Goal: Task Accomplishment & Management: Use online tool/utility

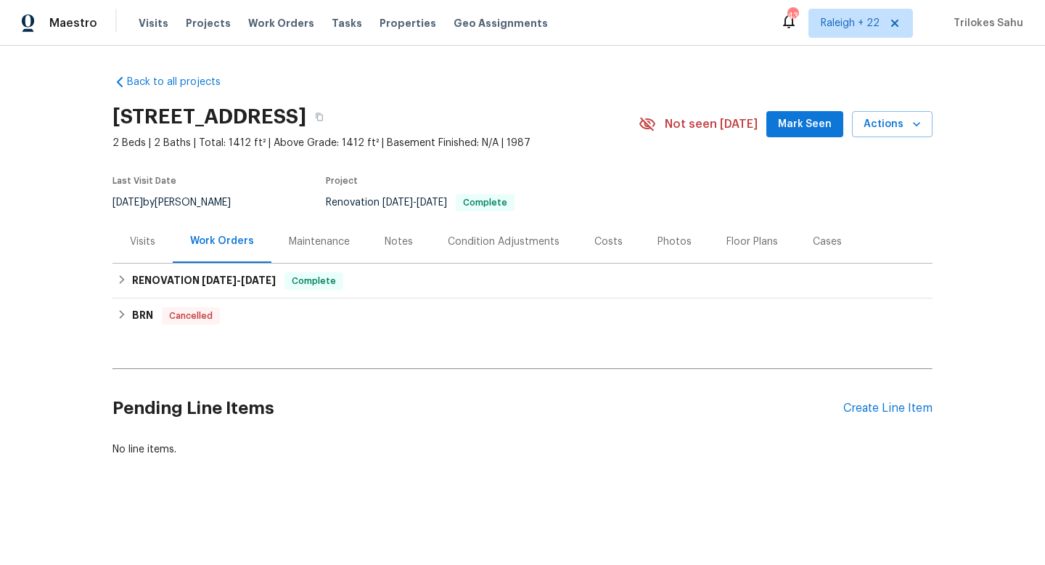
click at [158, 242] on div "Visits" at bounding box center [143, 241] width 60 height 43
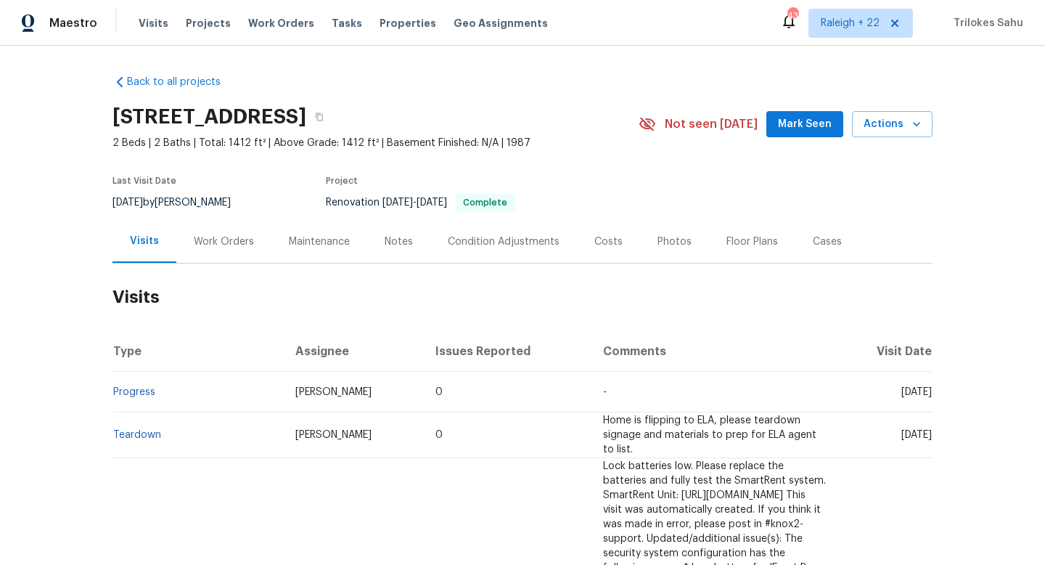
click at [200, 237] on div "Work Orders" at bounding box center [224, 241] width 60 height 15
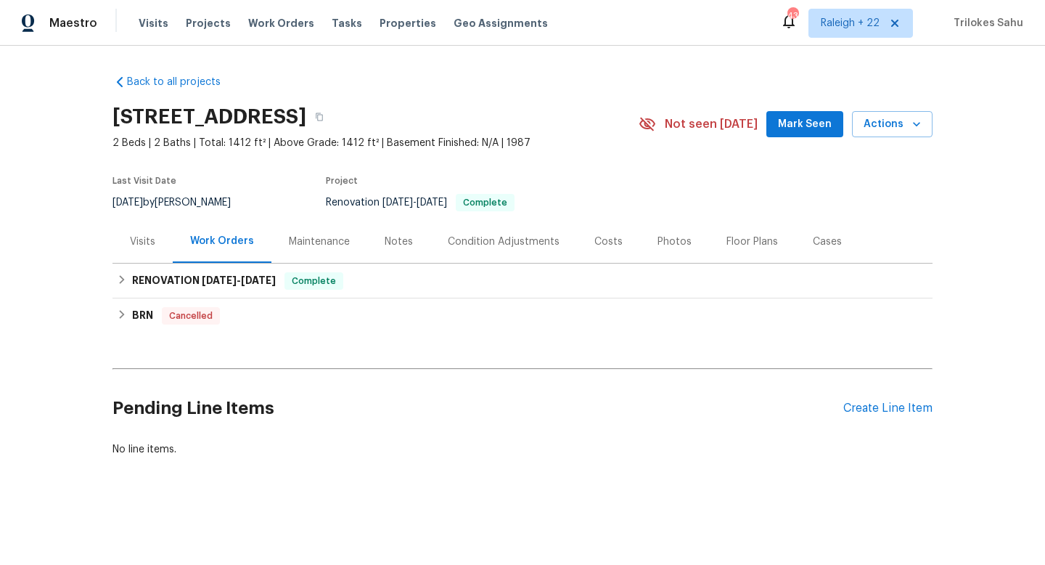
click at [158, 244] on div "Visits" at bounding box center [143, 241] width 60 height 43
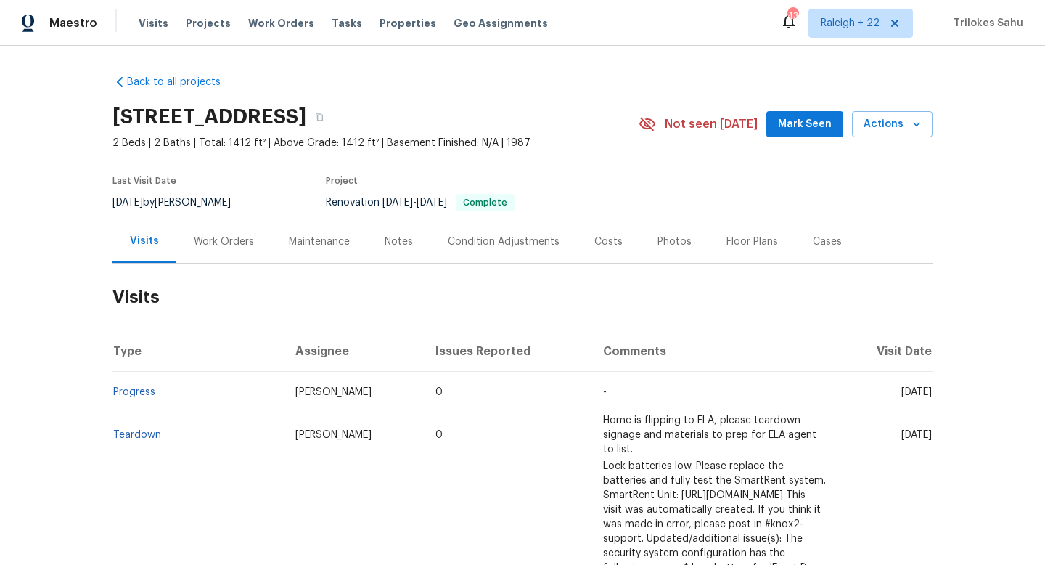
click at [195, 242] on div "Work Orders" at bounding box center [224, 241] width 60 height 15
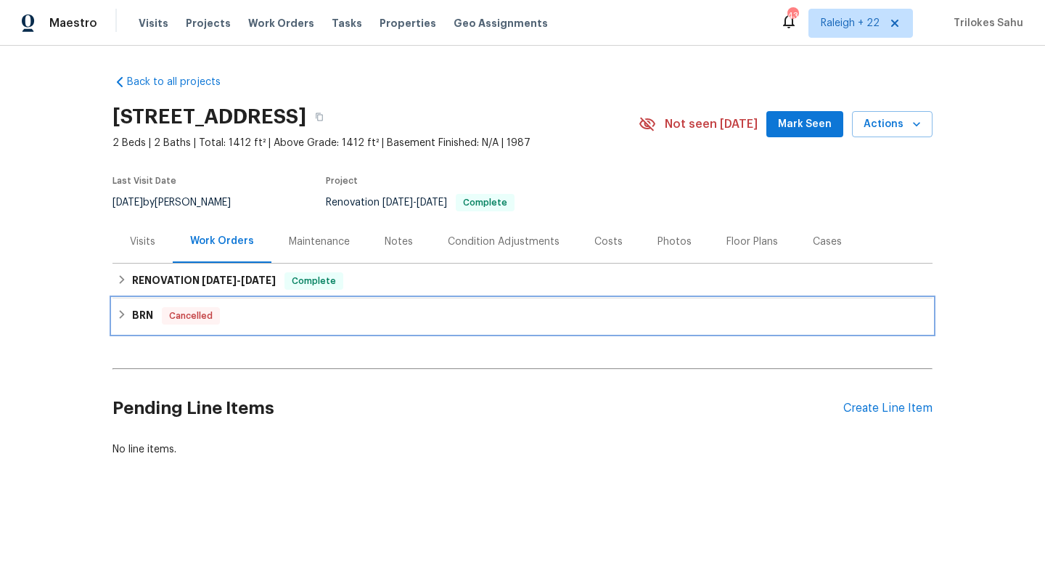
click at [121, 317] on icon at bounding box center [122, 314] width 5 height 9
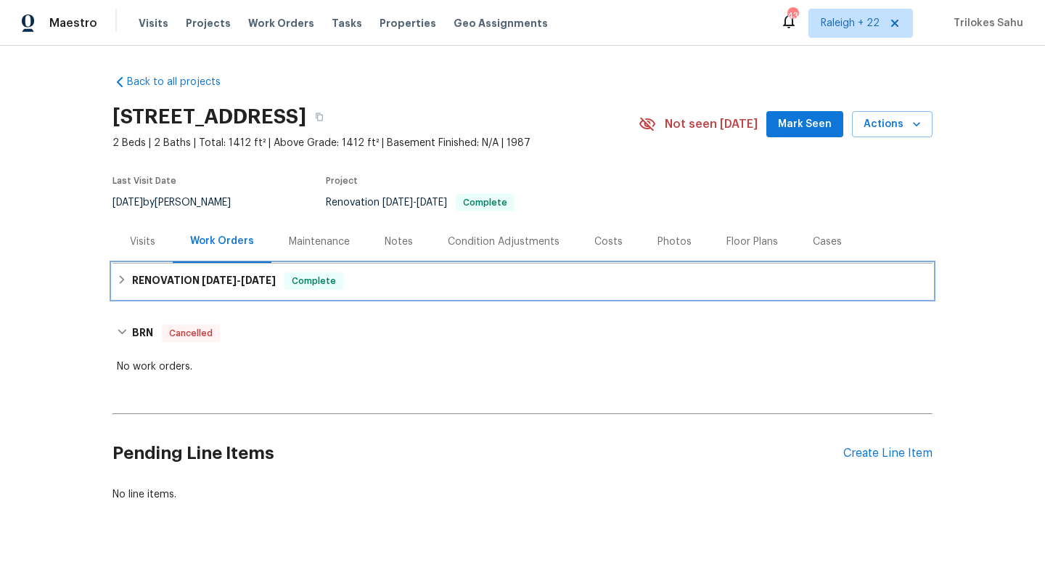
click at [123, 275] on icon at bounding box center [122, 279] width 10 height 10
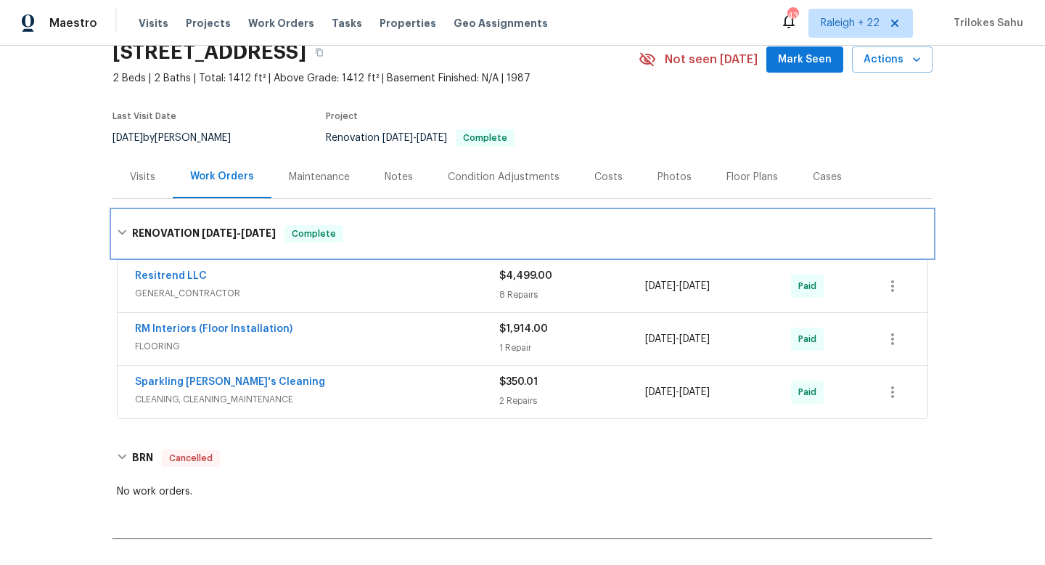
scroll to position [97, 0]
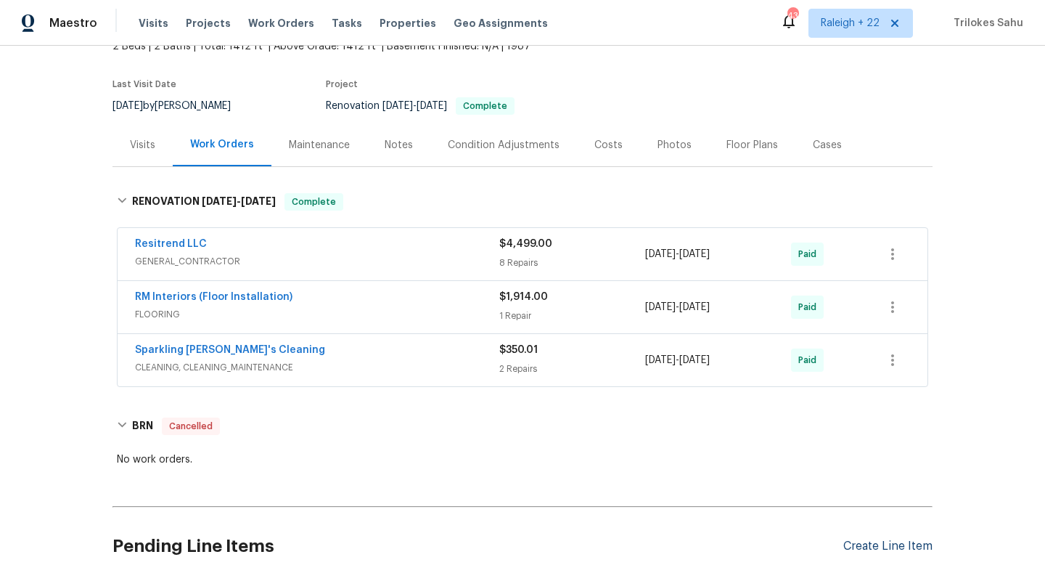
click at [868, 547] on div "Create Line Item" at bounding box center [888, 546] width 89 height 14
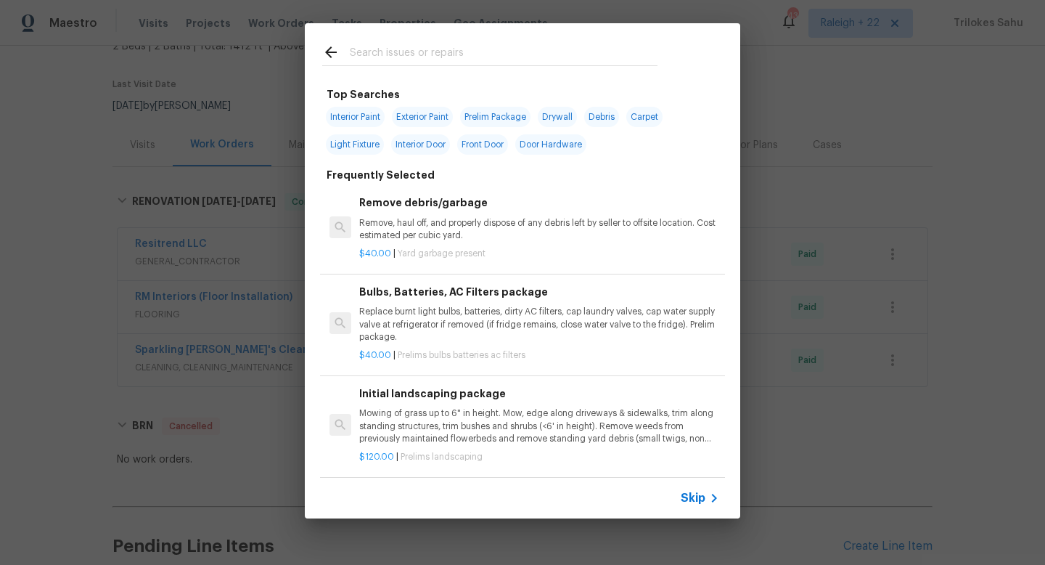
click at [707, 499] on icon at bounding box center [714, 497] width 17 height 17
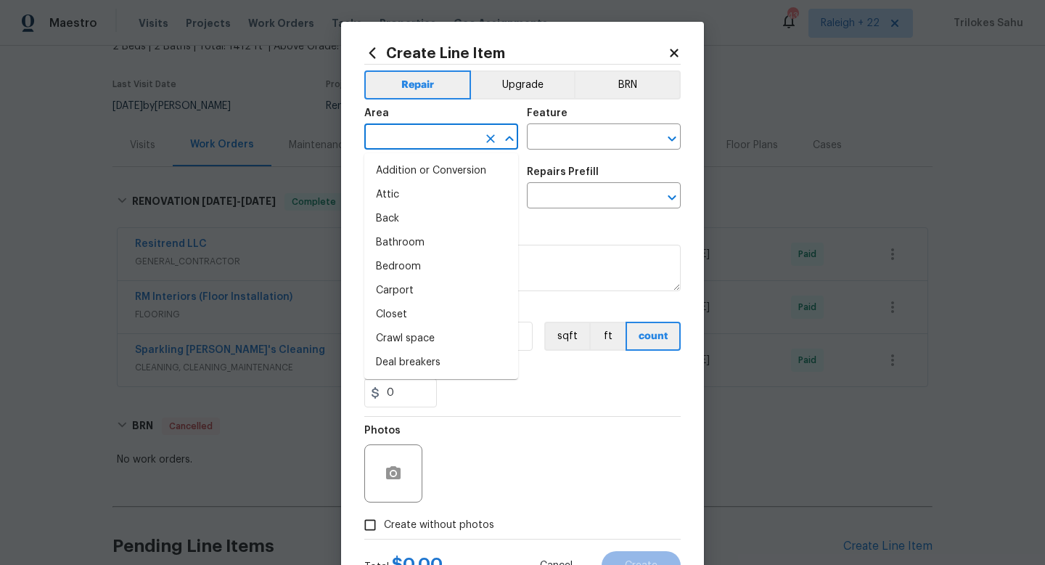
click at [440, 131] on input "text" at bounding box center [420, 138] width 113 height 23
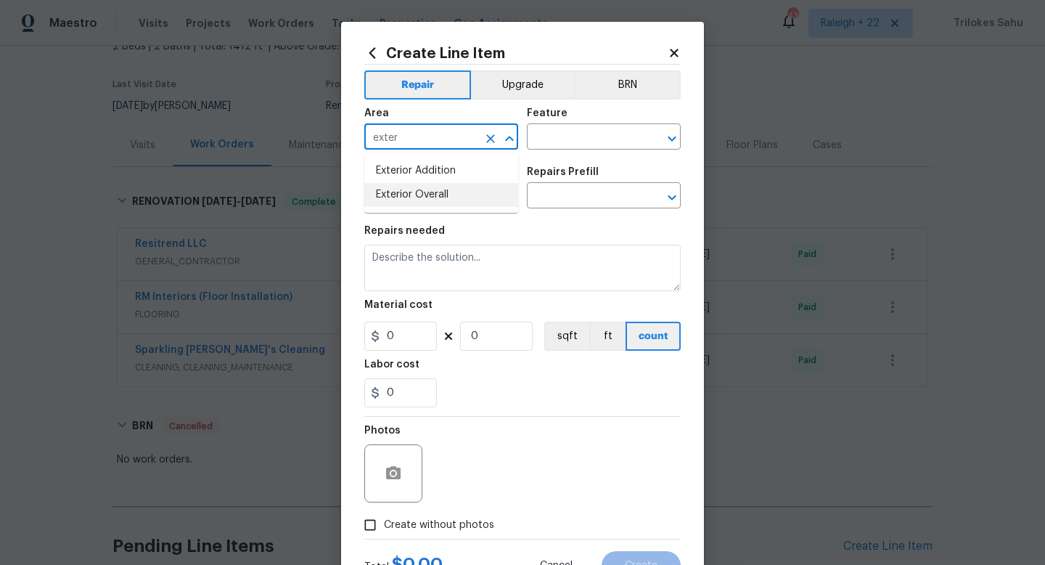
click at [441, 185] on li "Exterior Overall" at bounding box center [441, 195] width 154 height 24
type input "Exterior Overall"
click at [566, 147] on input "text" at bounding box center [583, 138] width 113 height 23
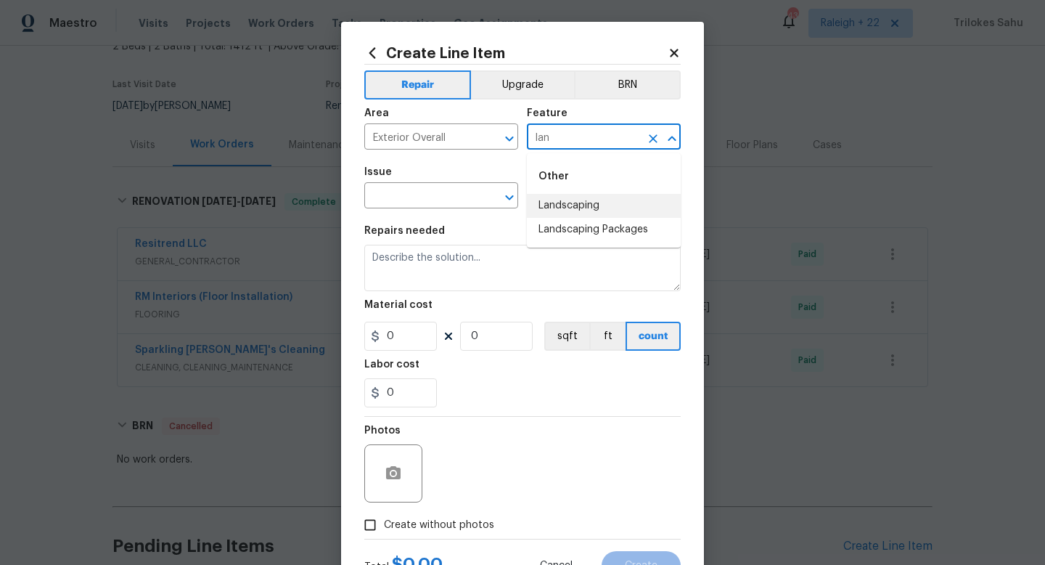
click at [565, 200] on li "Landscaping" at bounding box center [604, 206] width 154 height 24
type input "Landscaping"
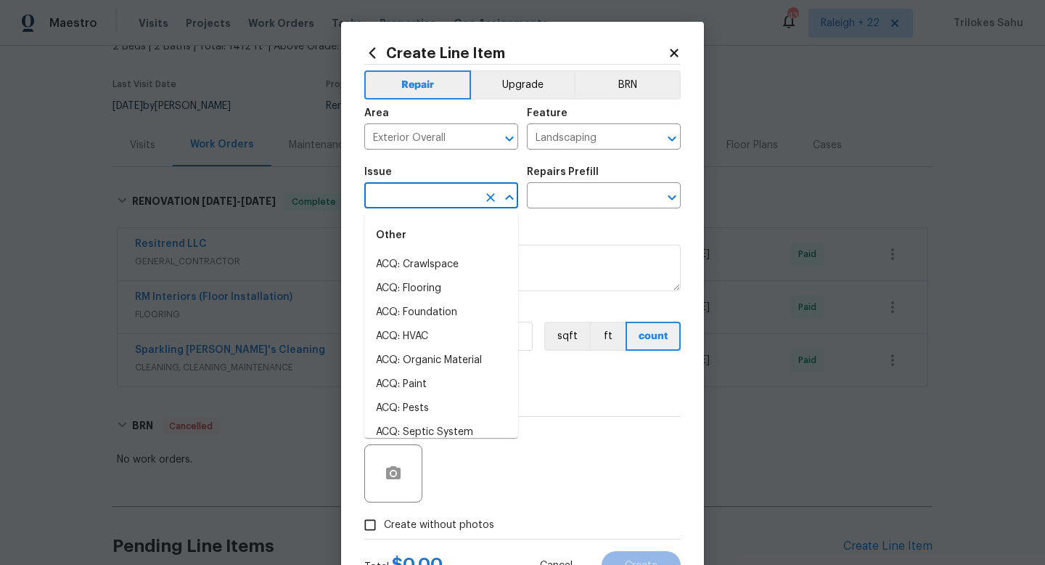
click at [473, 197] on input "text" at bounding box center [420, 197] width 113 height 23
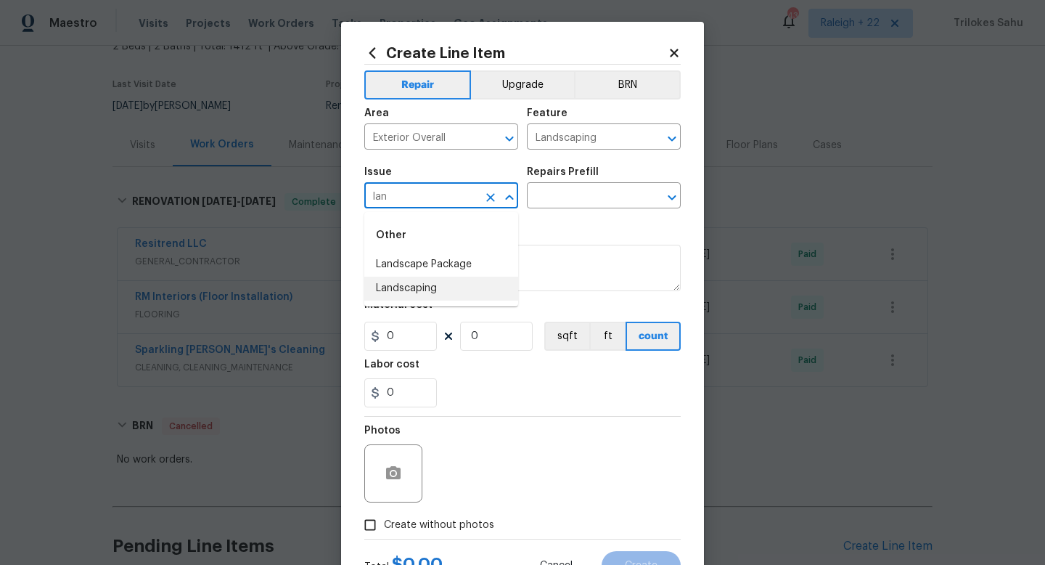
click at [414, 282] on li "Landscaping" at bounding box center [441, 289] width 154 height 24
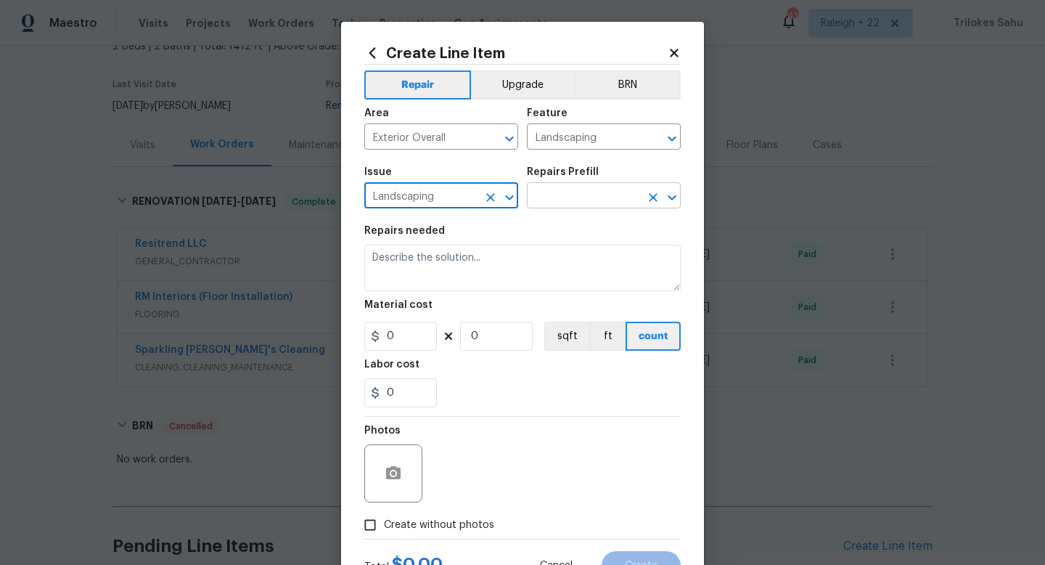
type input "Landscaping"
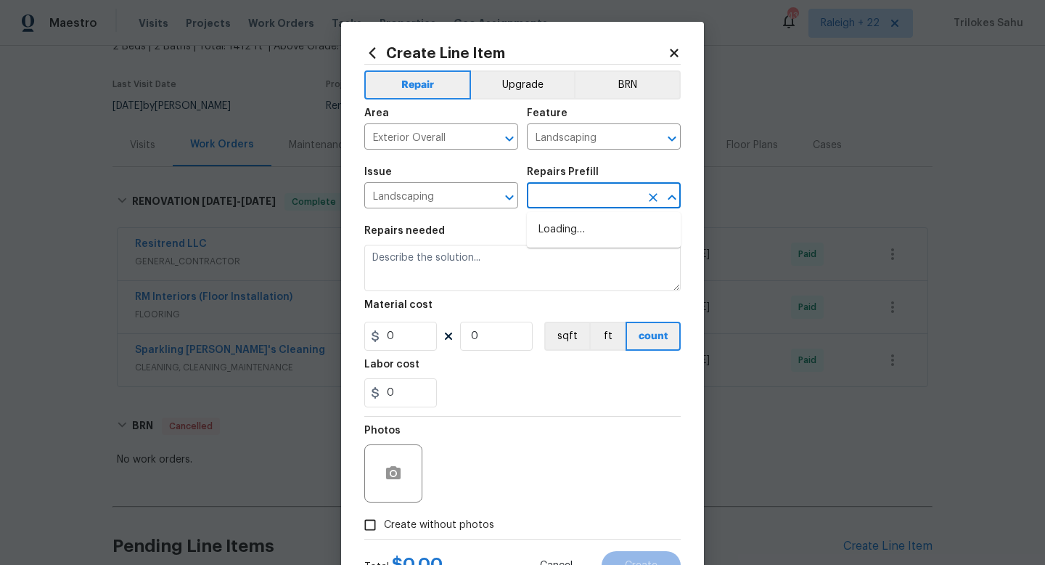
click at [555, 191] on input "text" at bounding box center [583, 197] width 113 height 23
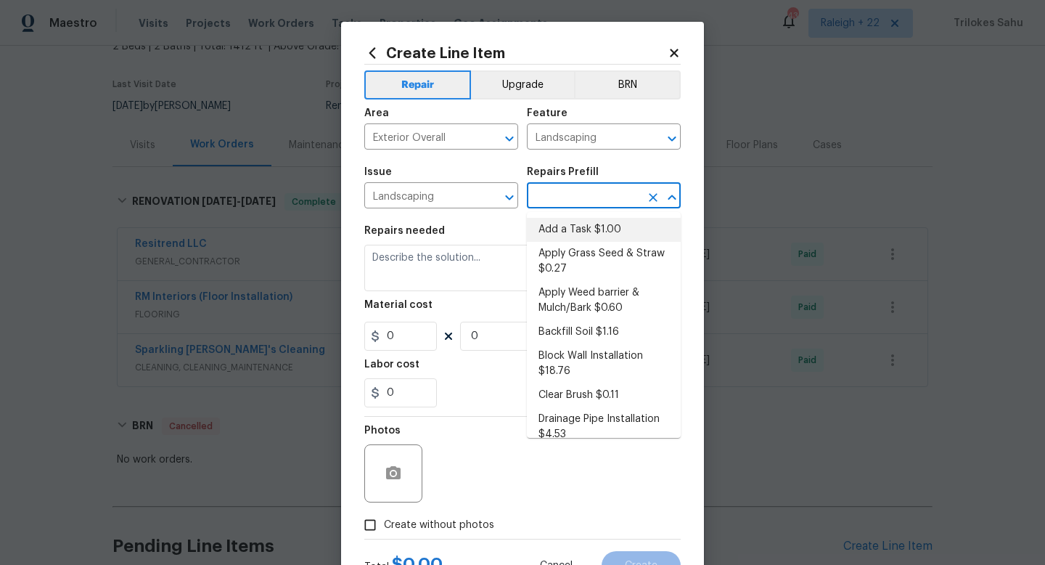
click at [560, 231] on li "Add a Task $1.00" at bounding box center [604, 230] width 154 height 24
type input "Add a Task $1.00"
type textarea "HPM to detail"
type input "1"
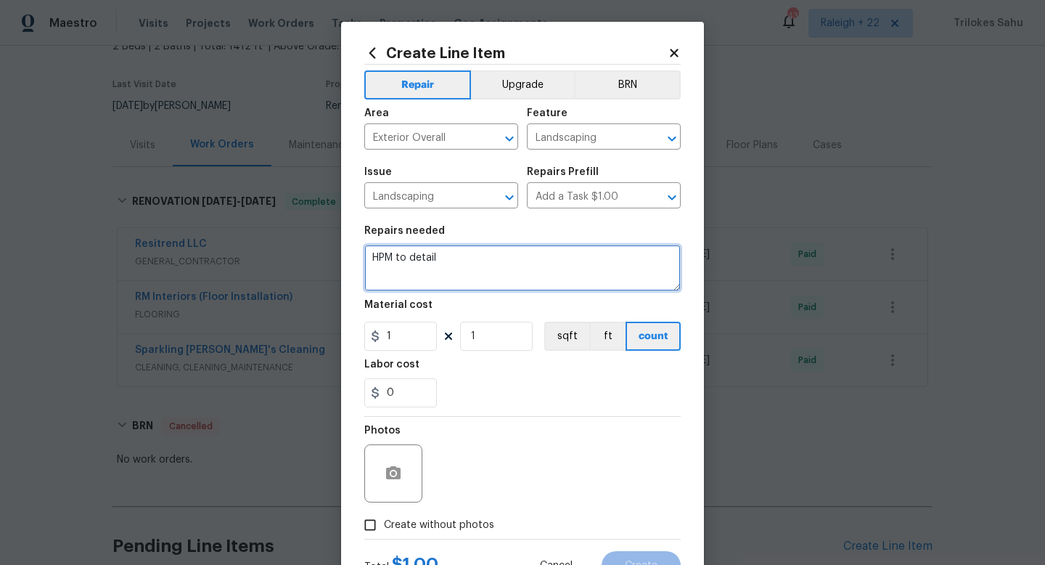
drag, startPoint x: 488, startPoint y: 258, endPoint x: 362, endPoint y: 258, distance: 126.3
click at [362, 258] on div "Create Line Item Repair Upgrade BRN Area Exterior Overall ​ Feature Landscaping…" at bounding box center [522, 312] width 363 height 581
click at [379, 259] on textarea "# HOA violation:" at bounding box center [522, 268] width 317 height 46
click at [404, 258] on textarea "#HOA violation:" at bounding box center [522, 268] width 317 height 46
click at [464, 257] on textarea "#HOA-Violation:" at bounding box center [522, 268] width 317 height 46
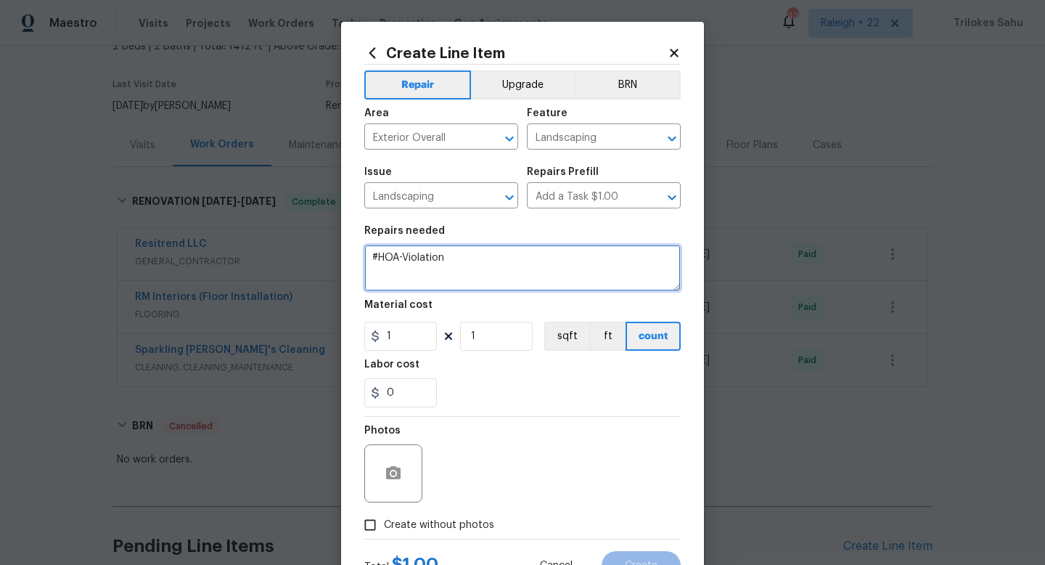
type textarea "#HOA-Violation"
